Goal: Register for event/course

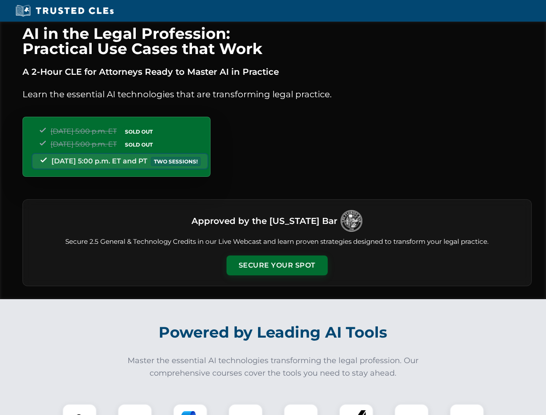
click at [277, 266] on button "Secure Your Spot" at bounding box center [277, 266] width 101 height 20
click at [80, 410] on img at bounding box center [79, 421] width 25 height 25
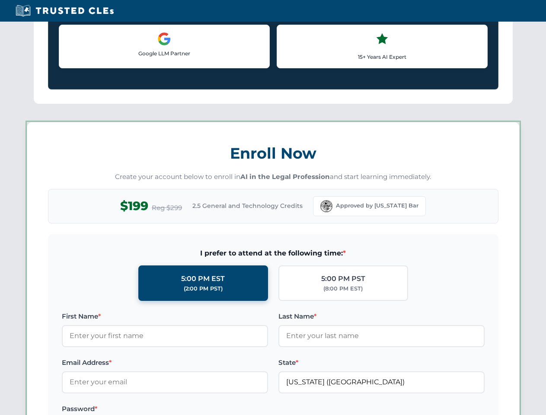
click at [190, 410] on label "Password *" at bounding box center [165, 409] width 206 height 10
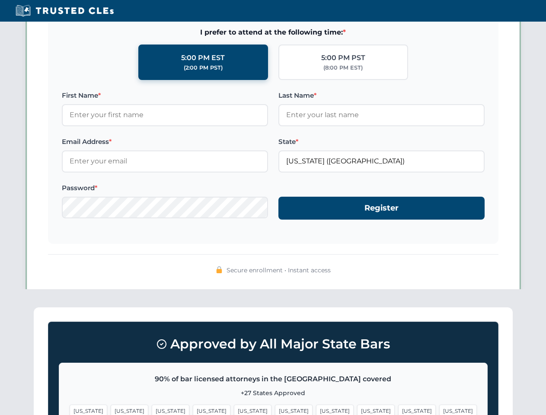
click at [398, 410] on span "[US_STATE]" at bounding box center [417, 411] width 38 height 13
